Goal: Navigation & Orientation: Find specific page/section

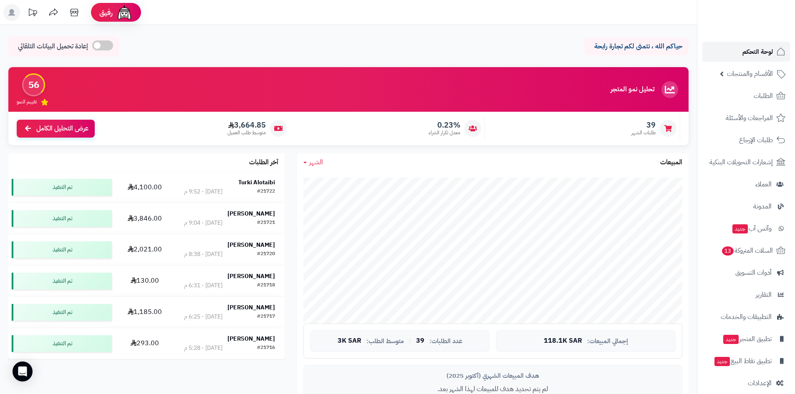
click at [737, 59] on link "لوحة التحكم" at bounding box center [746, 52] width 88 height 20
click at [738, 50] on link "لوحة التحكم" at bounding box center [746, 52] width 88 height 20
